Goal: Information Seeking & Learning: Learn about a topic

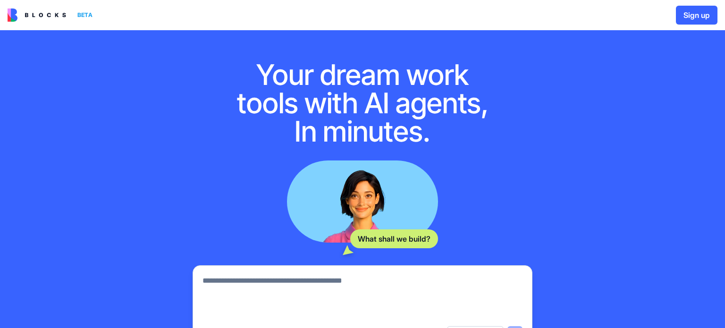
click at [38, 14] on img at bounding box center [37, 14] width 59 height 13
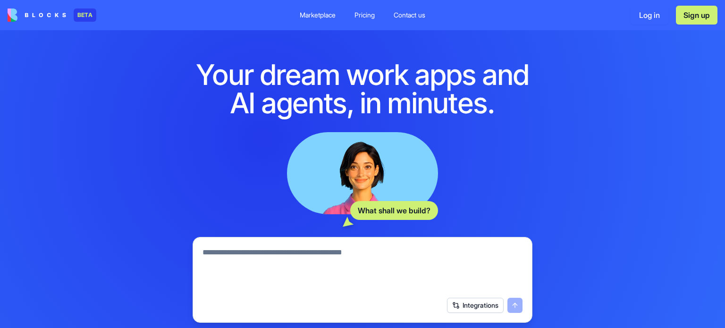
click at [307, 15] on div "Marketplace" at bounding box center [318, 14] width 36 height 9
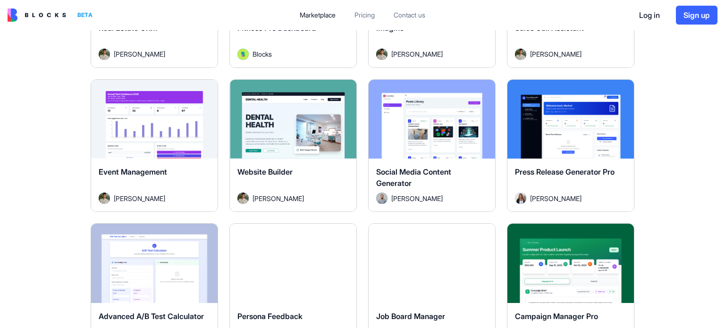
scroll to position [2031, 0]
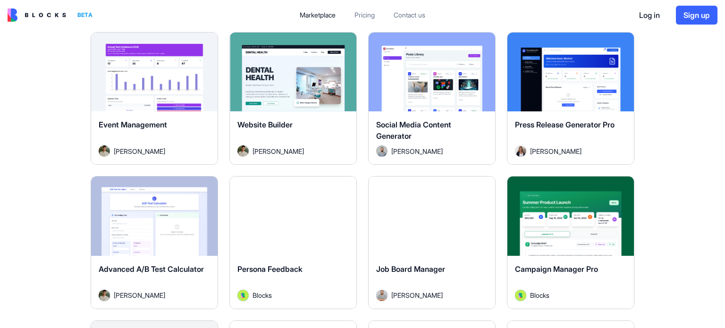
click at [277, 122] on span "Website Builder" at bounding box center [265, 124] width 55 height 9
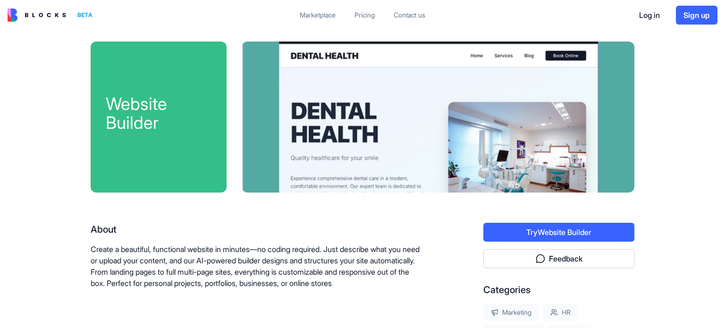
click at [544, 236] on button "Try Website Builder" at bounding box center [559, 232] width 151 height 19
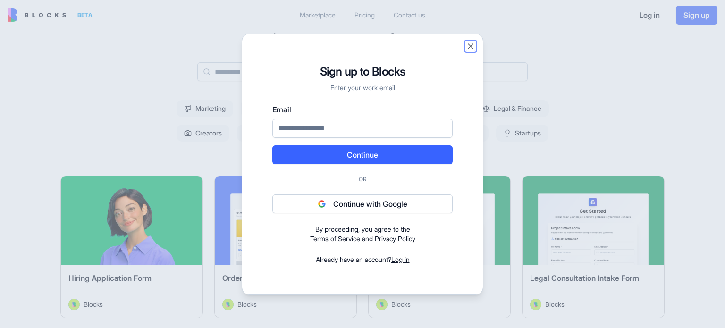
click at [472, 45] on button "Close" at bounding box center [470, 46] width 9 height 9
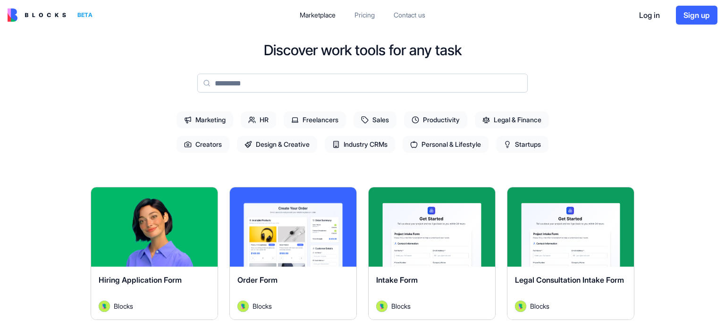
click at [366, 16] on div "Pricing" at bounding box center [365, 14] width 20 height 9
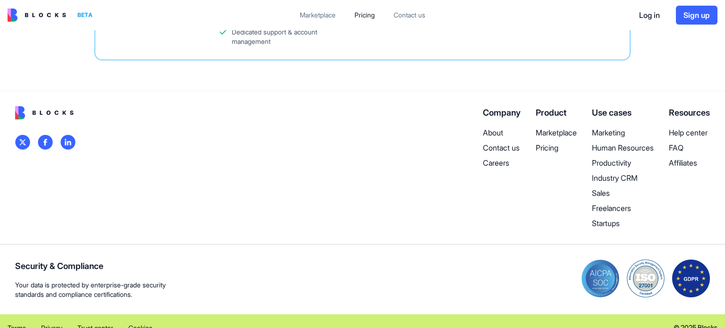
scroll to position [472, 0]
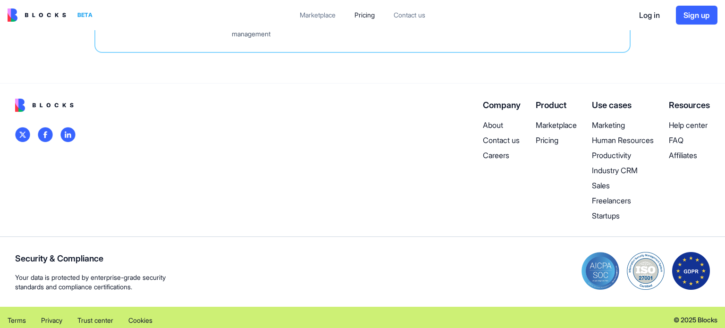
click at [40, 15] on img at bounding box center [37, 14] width 59 height 13
